Goal: Navigation & Orientation: Find specific page/section

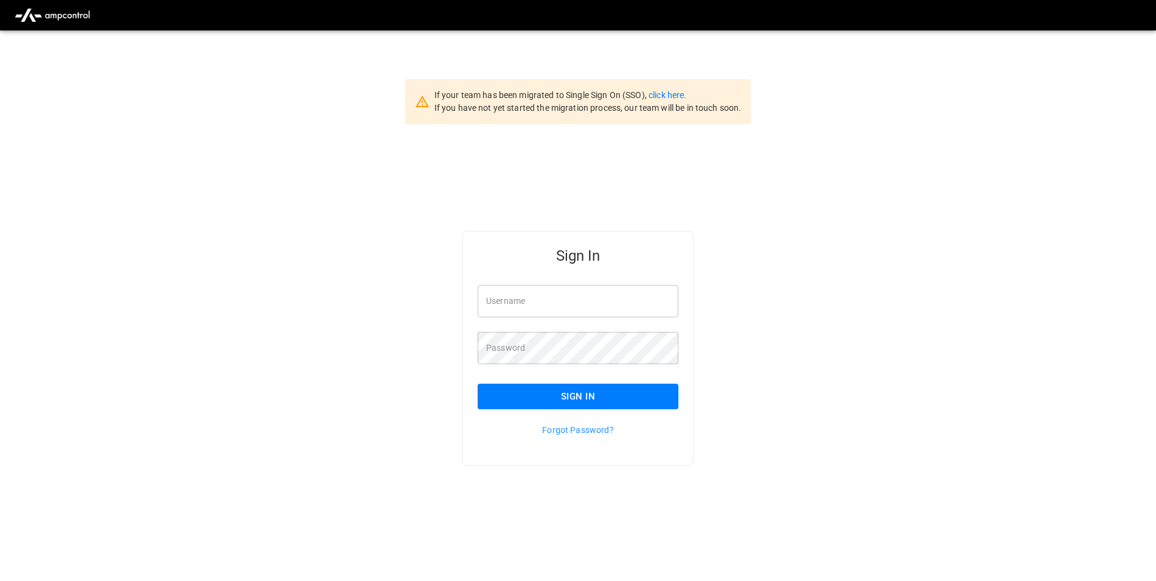
type input "**********"
click at [602, 399] on button "Sign In" at bounding box center [578, 396] width 201 height 26
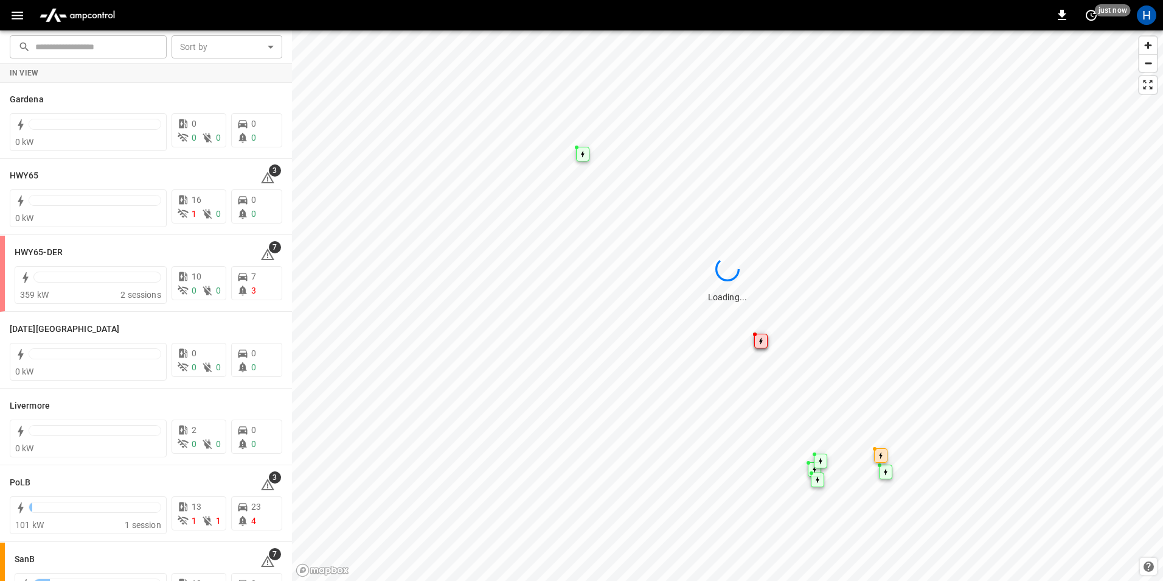
click at [13, 20] on icon "button" at bounding box center [17, 15] width 15 height 15
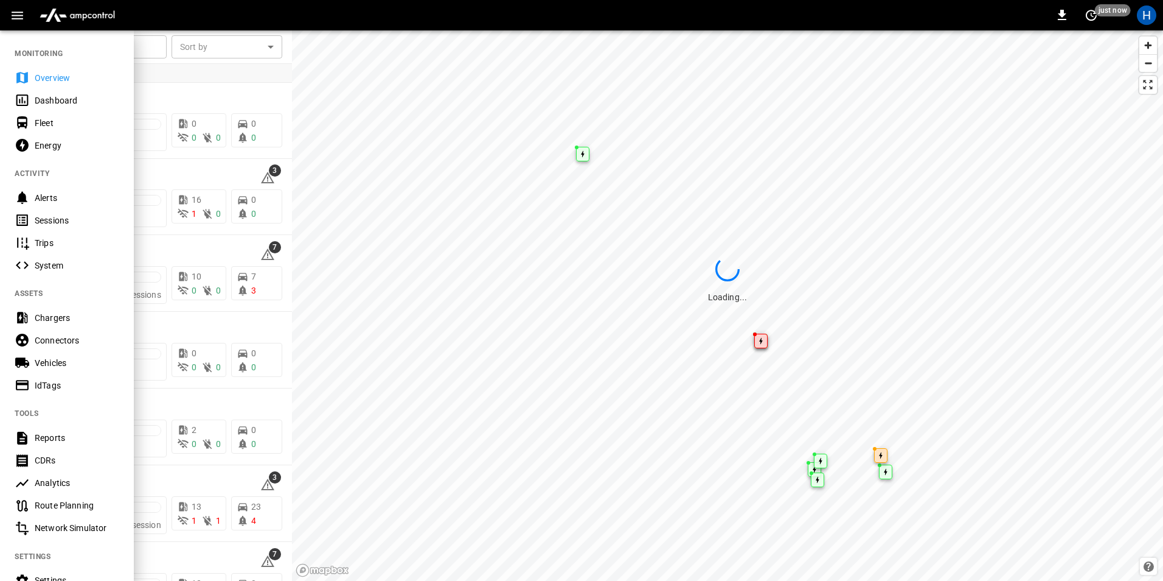
click at [62, 103] on div "Dashboard" at bounding box center [77, 100] width 85 height 12
